Goal: Find contact information: Find contact information

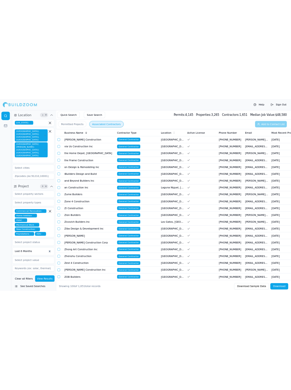
scroll to position [0, 170]
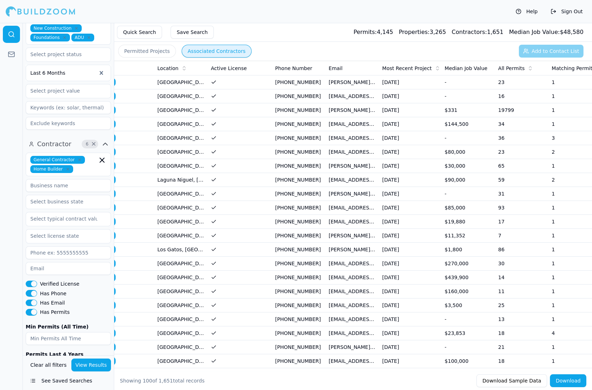
click at [336, 79] on td "[PERSON_NAME][EMAIL_ADDRESS][DOMAIN_NAME]" at bounding box center [353, 82] width 54 height 14
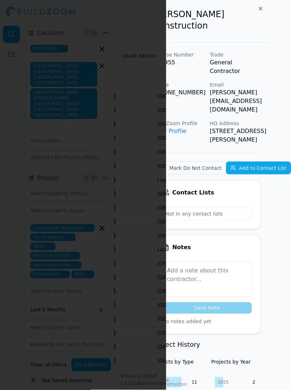
scroll to position [0, 31]
drag, startPoint x: 201, startPoint y: 74, endPoint x: 290, endPoint y: 74, distance: 89.6
click at [261, 88] on p "[PERSON_NAME][EMAIL_ADDRESS][DOMAIN_NAME]" at bounding box center [235, 101] width 51 height 26
copy p "[PERSON_NAME][EMAIL_ADDRESS][DOMAIN_NAME]"
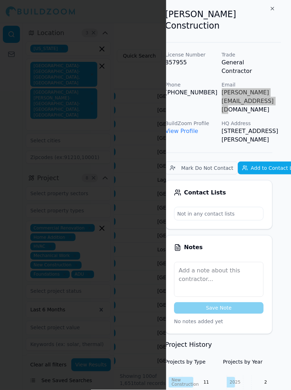
scroll to position [0, 0]
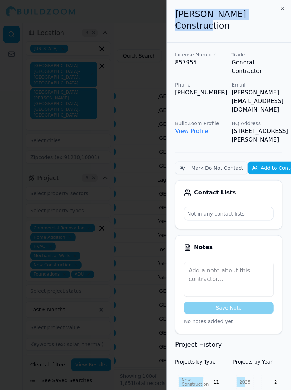
drag, startPoint x: 177, startPoint y: 15, endPoint x: 272, endPoint y: 11, distance: 95.4
click at [272, 11] on h2 "[PERSON_NAME] Construction" at bounding box center [228, 20] width 107 height 23
copy h2 "[PERSON_NAME] Construction"
click at [283, 10] on icon "button" at bounding box center [283, 9] width 6 height 6
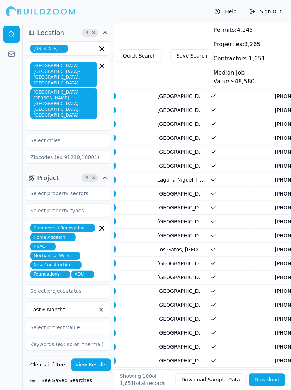
click at [196, 94] on td "[GEOGRAPHIC_DATA], [GEOGRAPHIC_DATA]" at bounding box center [182, 96] width 54 height 14
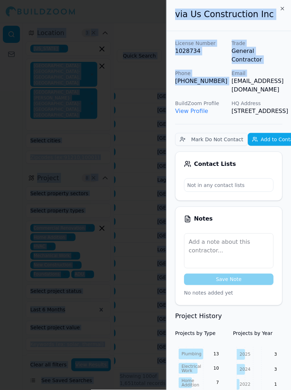
scroll to position [0, 16]
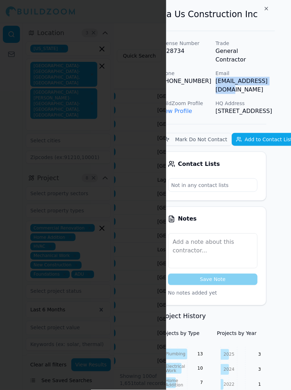
drag, startPoint x: 232, startPoint y: 74, endPoint x: 280, endPoint y: 69, distance: 48.8
click at [281, 70] on div "via Us Construction Inc License Number 1028734 Trade General Contractor Phone […" at bounding box center [228, 195] width 125 height 390
copy p "[EMAIL_ADDRESS][DOMAIN_NAME]"
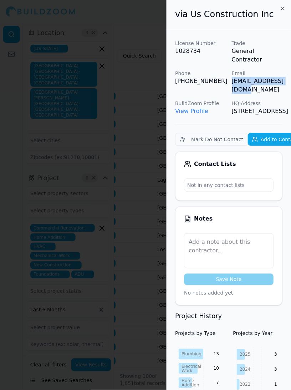
click at [135, 152] on div at bounding box center [145, 195] width 291 height 390
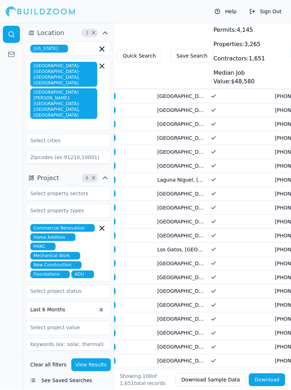
click at [169, 109] on td "[GEOGRAPHIC_DATA], [GEOGRAPHIC_DATA]" at bounding box center [182, 110] width 54 height 14
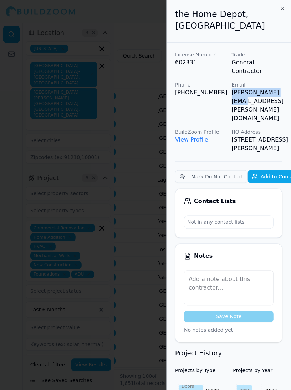
scroll to position [0, 16]
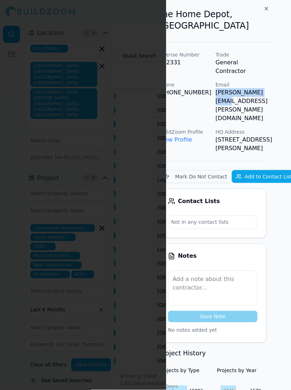
drag, startPoint x: 232, startPoint y: 71, endPoint x: 280, endPoint y: 73, distance: 47.6
click at [280, 73] on div "the Home Depot, [GEOGRAPHIC_DATA] License Number 602331 Trade General Contracto…" at bounding box center [228, 195] width 125 height 390
copy p "[PERSON_NAME][EMAIL_ADDRESS][PERSON_NAME][DOMAIN_NAME]"
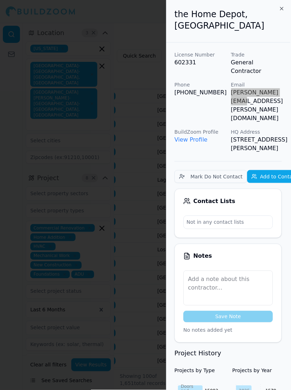
scroll to position [0, 0]
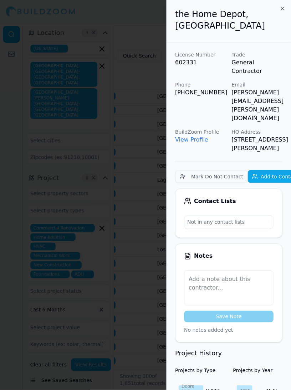
click at [144, 148] on div at bounding box center [145, 195] width 291 height 390
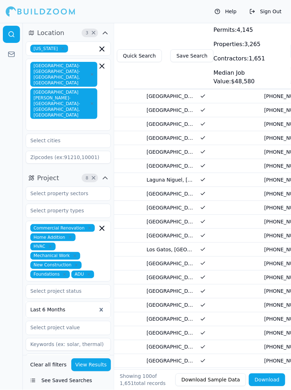
scroll to position [0, 182]
click at [258, 201] on td at bounding box center [250, 208] width 21 height 14
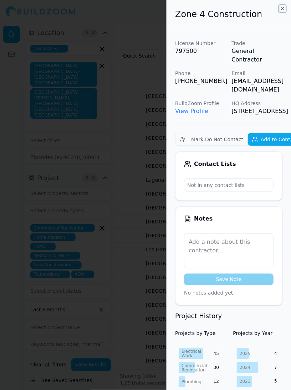
click at [282, 6] on icon "button" at bounding box center [283, 9] width 6 height 6
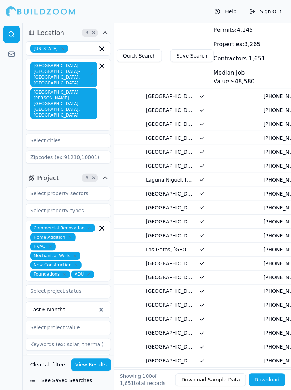
click at [231, 228] on td at bounding box center [218, 235] width 43 height 14
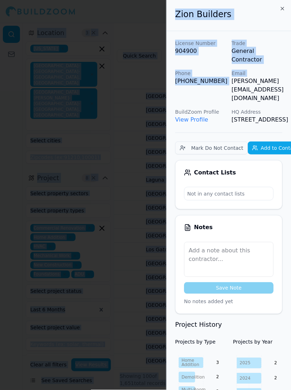
scroll to position [0, 16]
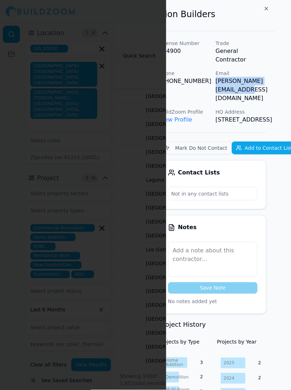
drag, startPoint x: 232, startPoint y: 75, endPoint x: 289, endPoint y: 74, distance: 56.4
click at [289, 74] on div "Zion Builders License Number 904900 Trade General Contractor Phone [PHONE_NUMBE…" at bounding box center [228, 195] width 125 height 390
copy p "[PERSON_NAME][EMAIL_ADDRESS][DOMAIN_NAME]"
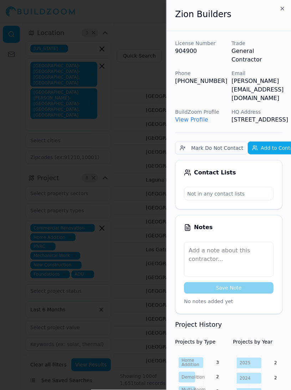
click at [160, 132] on div at bounding box center [145, 195] width 291 height 390
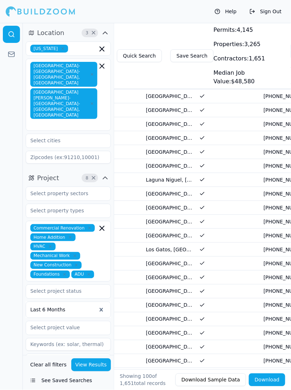
click at [170, 247] on td "Los Gatos, [GEOGRAPHIC_DATA]" at bounding box center [170, 249] width 54 height 14
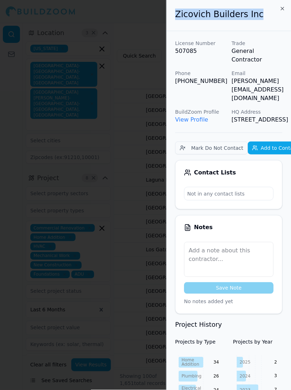
drag, startPoint x: 177, startPoint y: 14, endPoint x: 255, endPoint y: 14, distance: 78.2
click at [256, 15] on h2 "Zicovich Builders Inc" at bounding box center [228, 14] width 107 height 11
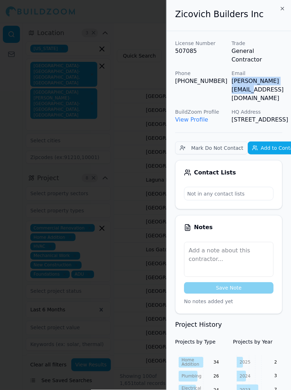
scroll to position [0, 16]
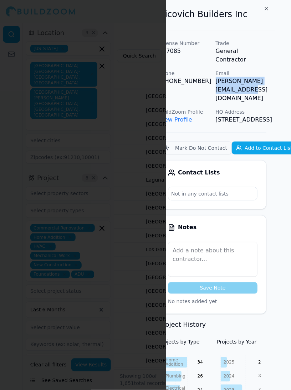
drag, startPoint x: 233, startPoint y: 74, endPoint x: 290, endPoint y: 72, distance: 56.8
click at [290, 72] on div "Zicovich Builders Inc License Number 507085 Trade General Contractor Phone [PHO…" at bounding box center [228, 195] width 125 height 390
copy p "[PERSON_NAME][EMAIL_ADDRESS][DOMAIN_NAME]"
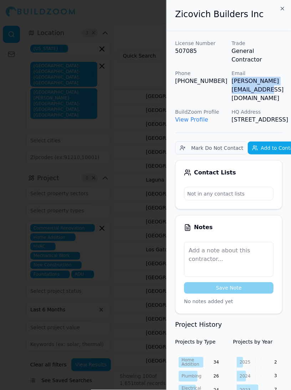
click at [139, 166] on div at bounding box center [145, 195] width 291 height 390
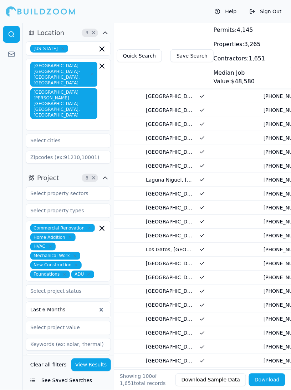
click at [175, 258] on td "[GEOGRAPHIC_DATA], [GEOGRAPHIC_DATA]" at bounding box center [170, 263] width 54 height 14
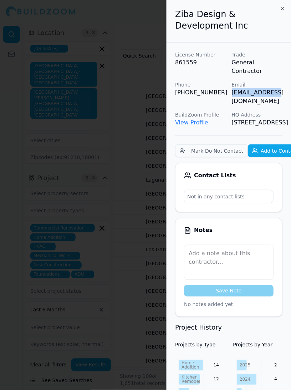
drag, startPoint x: 231, startPoint y: 86, endPoint x: 277, endPoint y: 85, distance: 46.8
click at [277, 85] on div "License Number 861559 Trade General Contractor Phone [PHONE_NUMBER] Email [EMAI…" at bounding box center [228, 89] width 107 height 76
copy p "[EMAIL_ADDRESS][DOMAIN_NAME]"
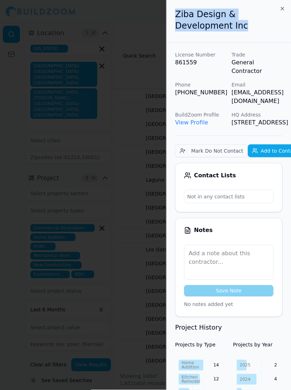
drag, startPoint x: 186, startPoint y: 28, endPoint x: 175, endPoint y: 16, distance: 16.2
click at [175, 16] on div "Ziba Design & Development Inc" at bounding box center [229, 21] width 125 height 42
copy h2 "Ziba Design & Development Inc"
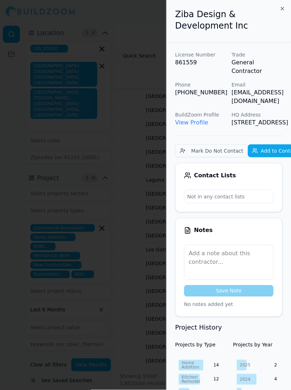
click at [127, 114] on div at bounding box center [145, 195] width 291 height 390
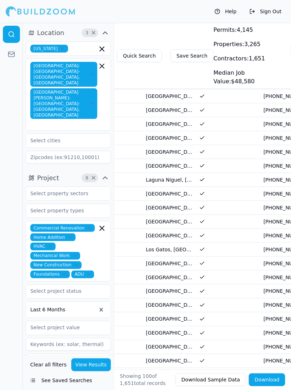
click at [164, 270] on td "[GEOGRAPHIC_DATA], [GEOGRAPHIC_DATA]" at bounding box center [170, 277] width 54 height 14
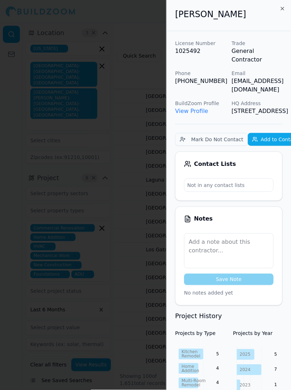
click at [162, 126] on div at bounding box center [145, 195] width 291 height 390
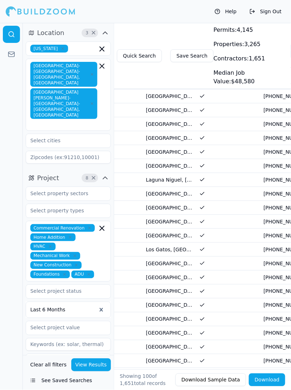
click at [184, 246] on td "Los Gatos, [GEOGRAPHIC_DATA]" at bounding box center [170, 249] width 54 height 14
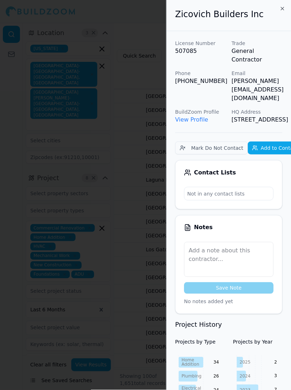
click at [163, 146] on div at bounding box center [145, 195] width 291 height 390
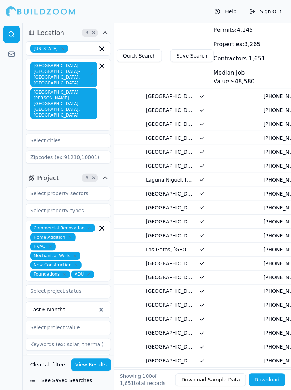
click at [185, 256] on td "[GEOGRAPHIC_DATA], [GEOGRAPHIC_DATA]" at bounding box center [170, 263] width 54 height 14
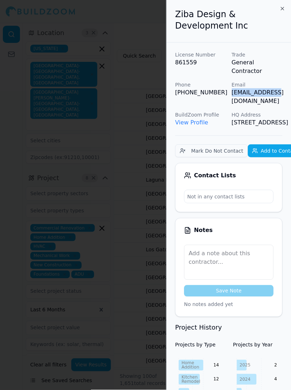
scroll to position [0, 16]
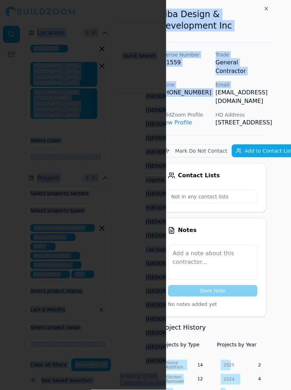
drag, startPoint x: 232, startPoint y: 86, endPoint x: 296, endPoint y: 86, distance: 63.6
click at [291, 86] on html "Help Sign Out Location 3 × [US_STATE] [GEOGRAPHIC_DATA]-[GEOGRAPHIC_DATA]-[GEOG…" at bounding box center [145, 195] width 291 height 390
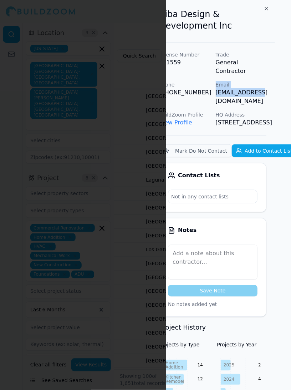
drag, startPoint x: 262, startPoint y: 84, endPoint x: 211, endPoint y: 86, distance: 51.1
click at [211, 86] on div "License Number 861559 Trade General Contractor Phone [PHONE_NUMBER] Email [EMAI…" at bounding box center [212, 89] width 107 height 76
copy div "Email [EMAIL_ADDRESS][DOMAIN_NAME]"
click at [155, 262] on div at bounding box center [145, 195] width 291 height 390
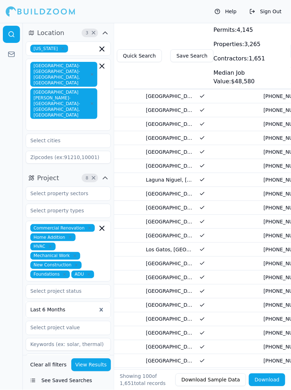
click at [163, 270] on td "[GEOGRAPHIC_DATA], [GEOGRAPHIC_DATA]" at bounding box center [170, 277] width 54 height 14
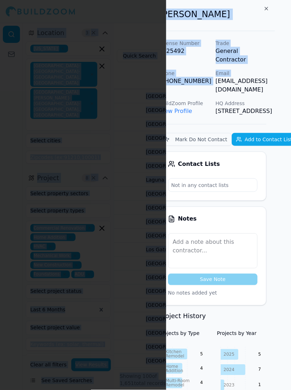
drag, startPoint x: 231, startPoint y: 74, endPoint x: 294, endPoint y: 74, distance: 63.2
click at [291, 74] on html "Help Sign Out Location 3 × [US_STATE] [GEOGRAPHIC_DATA]-[GEOGRAPHIC_DATA]-[GEOG…" at bounding box center [145, 195] width 291 height 390
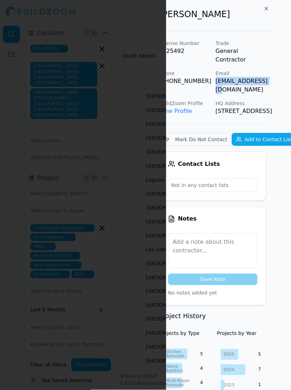
copy p "[EMAIL_ADDRESS][DOMAIN_NAME]"
drag, startPoint x: 274, startPoint y: 75, endPoint x: 216, endPoint y: 74, distance: 58.2
click at [216, 74] on div "License Number 1025492 Trade General Contractor Phone [PHONE_NUMBER] Email [EMA…" at bounding box center [213, 387] width 125 height 713
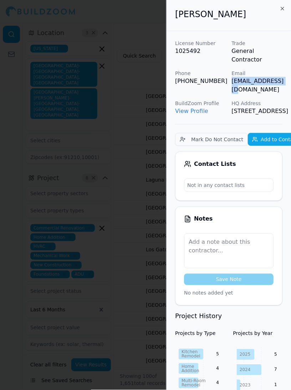
click at [154, 154] on div at bounding box center [145, 195] width 291 height 390
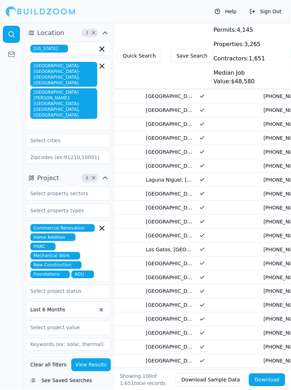
click at [184, 218] on td "[GEOGRAPHIC_DATA], [GEOGRAPHIC_DATA]" at bounding box center [170, 222] width 54 height 14
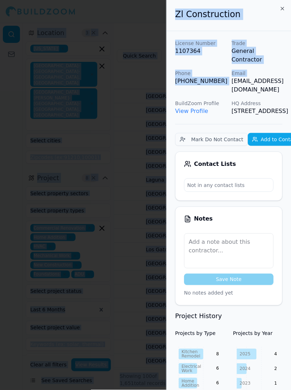
scroll to position [0, 16]
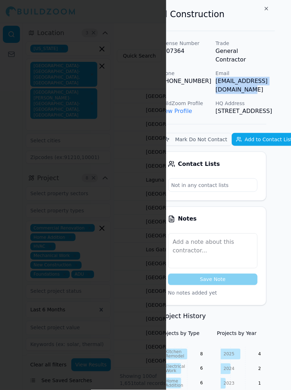
drag, startPoint x: 230, startPoint y: 72, endPoint x: 291, endPoint y: 72, distance: 61.4
click at [291, 72] on div "Zl Construction License Number 1107364 Trade General Contractor Phone [PHONE_NU…" at bounding box center [228, 195] width 125 height 390
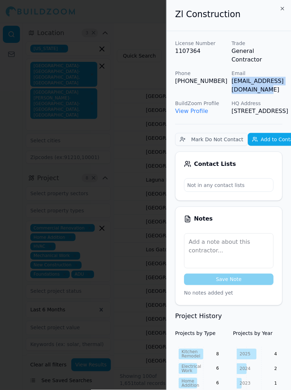
click at [152, 130] on div at bounding box center [145, 195] width 291 height 390
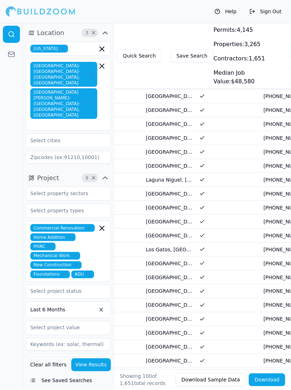
click at [175, 284] on td "[GEOGRAPHIC_DATA], [GEOGRAPHIC_DATA]" at bounding box center [170, 291] width 54 height 14
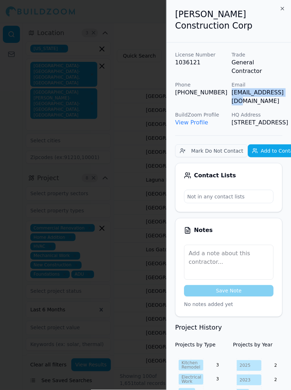
scroll to position [0, 16]
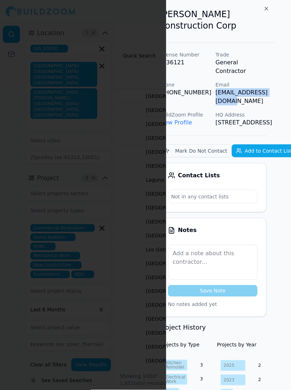
drag, startPoint x: 233, startPoint y: 74, endPoint x: 283, endPoint y: 72, distance: 50.0
click at [283, 72] on div "[PERSON_NAME] Construction Corp License Number 1036121 Trade General Contractor…" at bounding box center [228, 195] width 125 height 390
click at [142, 258] on div at bounding box center [145, 195] width 291 height 390
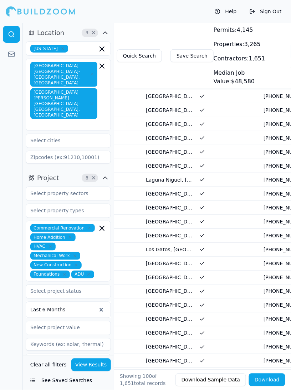
click at [167, 312] on td "[GEOGRAPHIC_DATA], [GEOGRAPHIC_DATA]" at bounding box center [170, 319] width 54 height 14
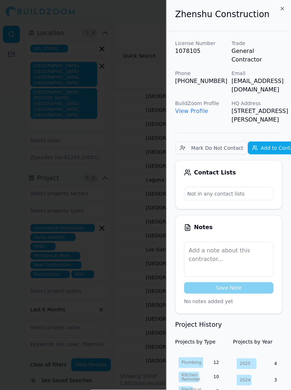
click at [163, 294] on div at bounding box center [145, 195] width 291 height 390
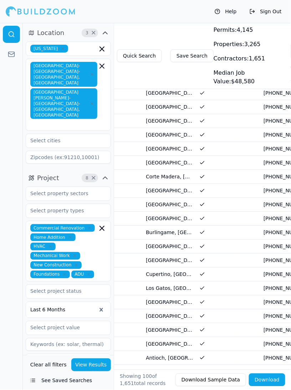
scroll to position [256, 0]
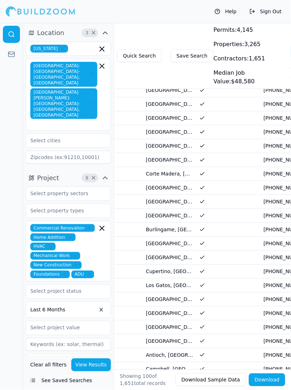
click at [156, 98] on td "[GEOGRAPHIC_DATA], [GEOGRAPHIC_DATA]" at bounding box center [170, 104] width 54 height 14
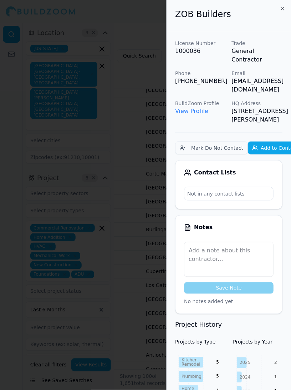
click at [243, 100] on p "HQ Address" at bounding box center [257, 103] width 51 height 7
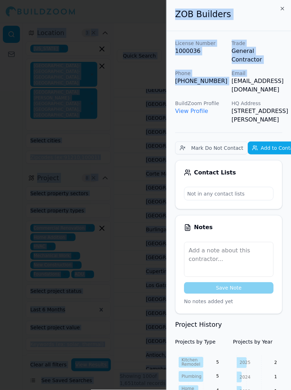
scroll to position [0, 16]
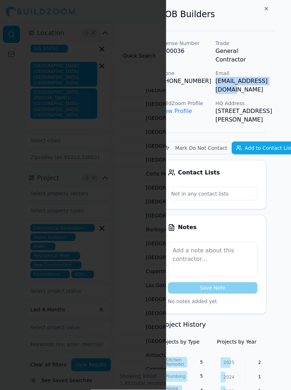
drag, startPoint x: 231, startPoint y: 74, endPoint x: 285, endPoint y: 74, distance: 53.9
click at [285, 74] on div "ZOB Builders License Number 1000036 Trade General Contractor Phone [PHONE_NUMBE…" at bounding box center [228, 195] width 125 height 390
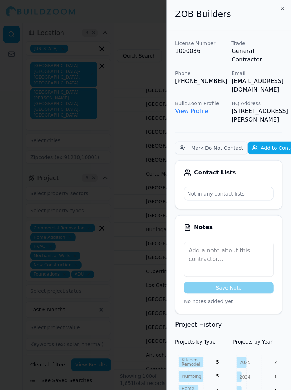
click at [138, 184] on div at bounding box center [145, 195] width 291 height 390
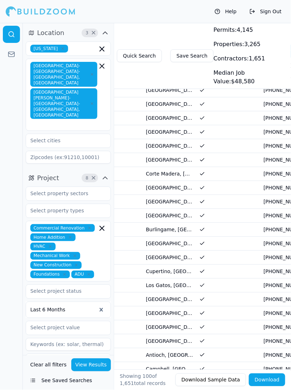
click at [165, 111] on td "[GEOGRAPHIC_DATA], [GEOGRAPHIC_DATA]" at bounding box center [170, 118] width 54 height 14
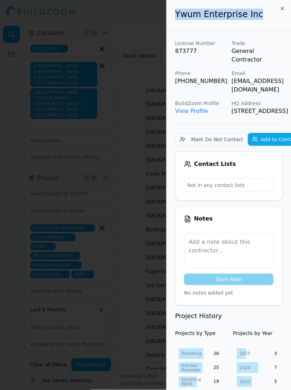
drag, startPoint x: 175, startPoint y: 16, endPoint x: 267, endPoint y: 15, distance: 91.8
click at [267, 15] on h2 "Ywum Enterprise Inc" at bounding box center [228, 14] width 107 height 11
click at [236, 100] on p "HQ Address" at bounding box center [257, 103] width 51 height 7
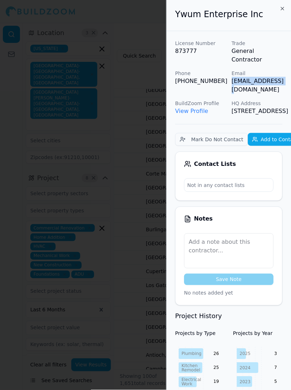
drag, startPoint x: 231, startPoint y: 74, endPoint x: 283, endPoint y: 72, distance: 51.8
click at [141, 189] on div at bounding box center [145, 195] width 291 height 390
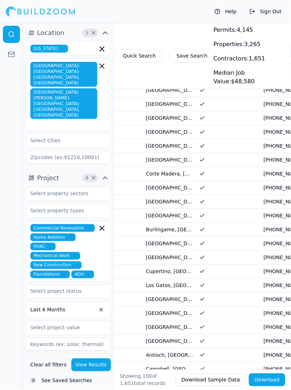
click at [172, 153] on td "[GEOGRAPHIC_DATA], [GEOGRAPHIC_DATA]" at bounding box center [170, 160] width 54 height 14
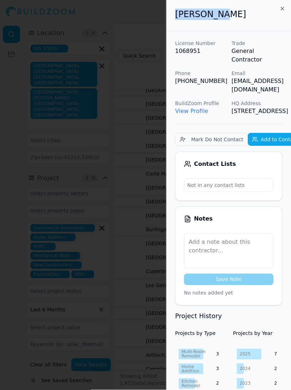
drag, startPoint x: 214, startPoint y: 17, endPoint x: 176, endPoint y: 16, distance: 37.5
click at [176, 16] on h2 "[PERSON_NAME]" at bounding box center [228, 14] width 107 height 11
click at [267, 100] on p "HQ Address" at bounding box center [257, 103] width 51 height 7
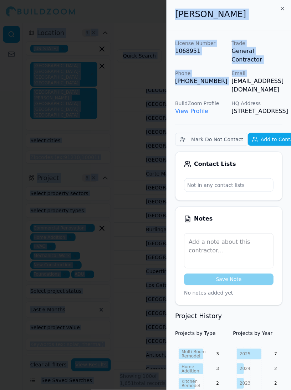
scroll to position [0, 21]
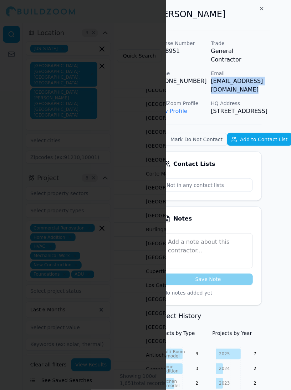
drag, startPoint x: 232, startPoint y: 74, endPoint x: 291, endPoint y: 75, distance: 58.2
click at [291, 76] on div "[PERSON_NAME] License Number 1068951 Trade General Contractor Phone [PHONE_NUMB…" at bounding box center [228, 195] width 125 height 390
